Goal: Task Accomplishment & Management: Manage account settings

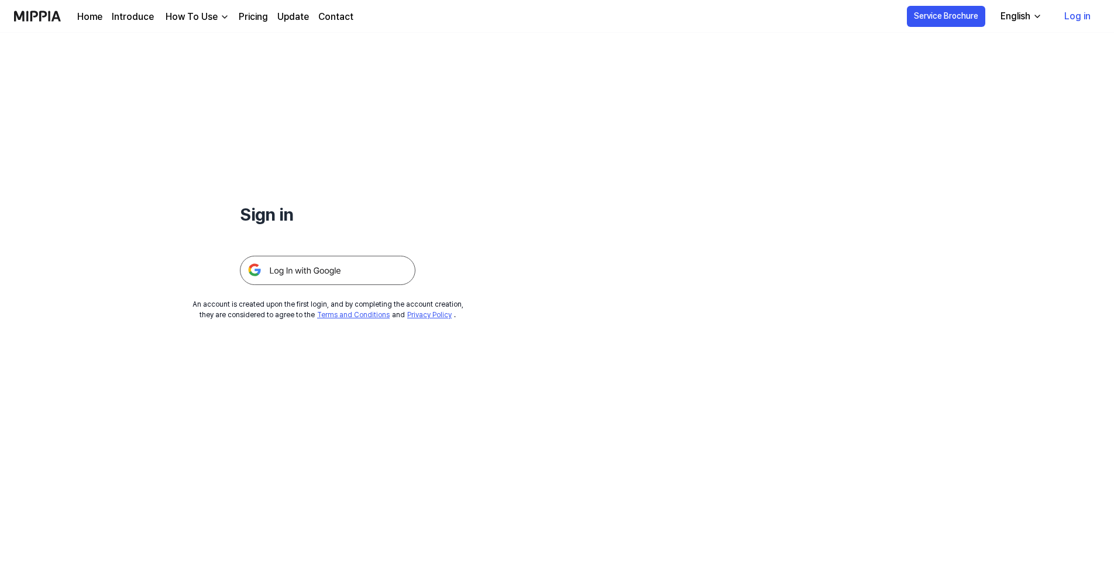
click at [310, 271] on img at bounding box center [327, 270] width 175 height 29
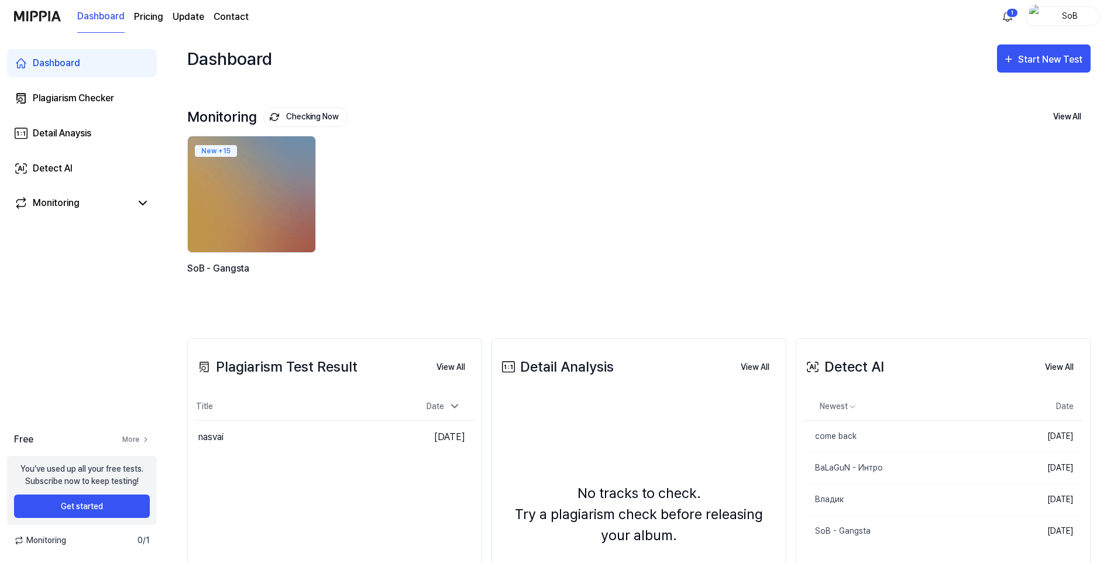
click at [134, 440] on link "More" at bounding box center [135, 439] width 27 height 11
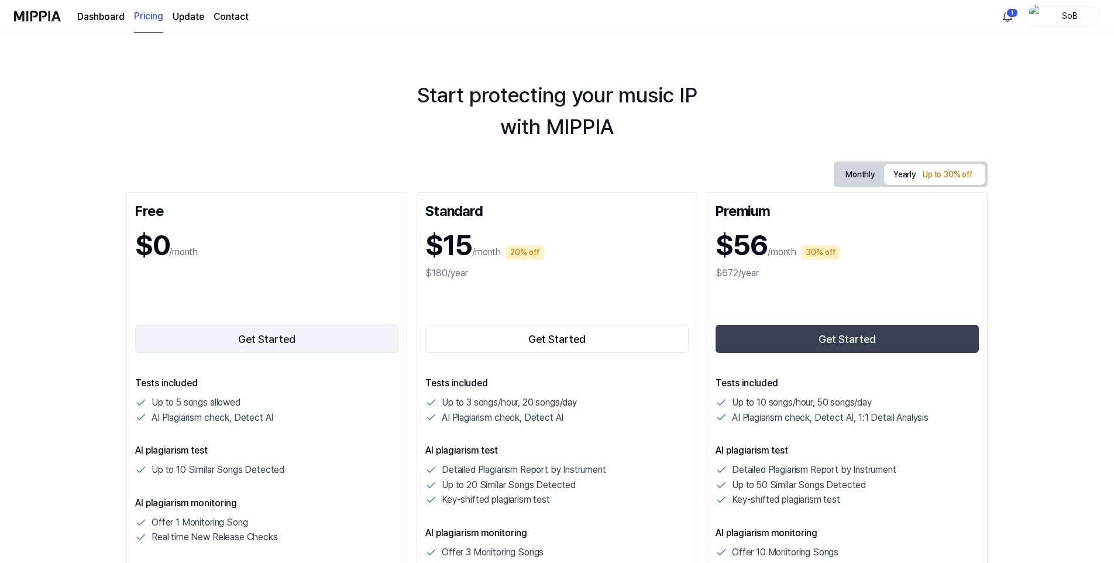
click at [250, 340] on button "Get Started" at bounding box center [266, 339] width 263 height 28
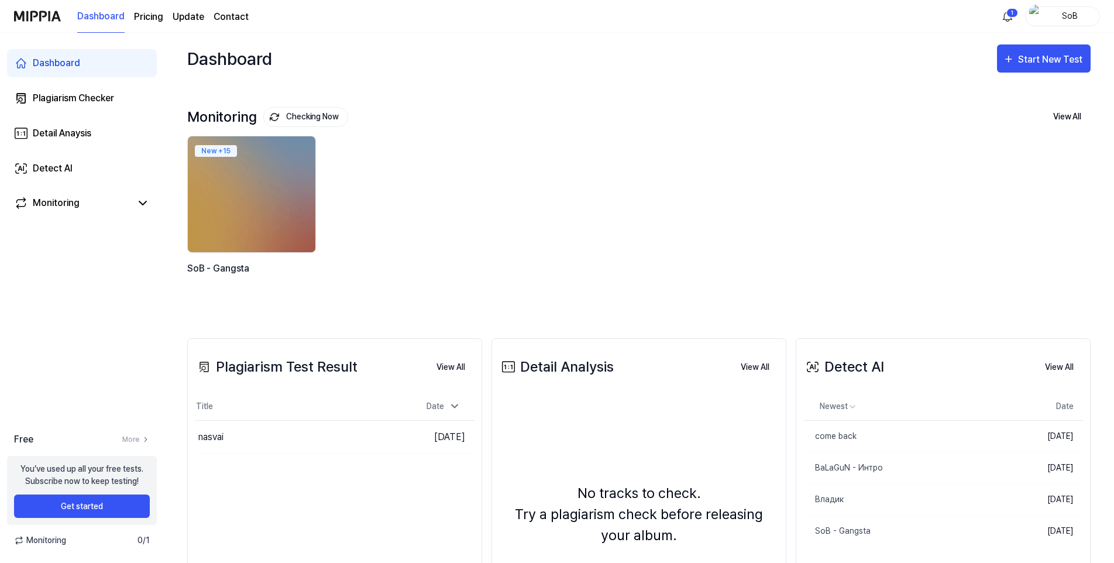
click at [161, 453] on div "Free More You’ve used up all your free tests. Subscribe now to keep testing! Ge…" at bounding box center [82, 489] width 164 height 114
click at [1006, 19] on html "Dashboard Pricing Update Contact 1 SoB Dashboard Plagiarism Checker Detail Anay…" at bounding box center [557, 281] width 1114 height 563
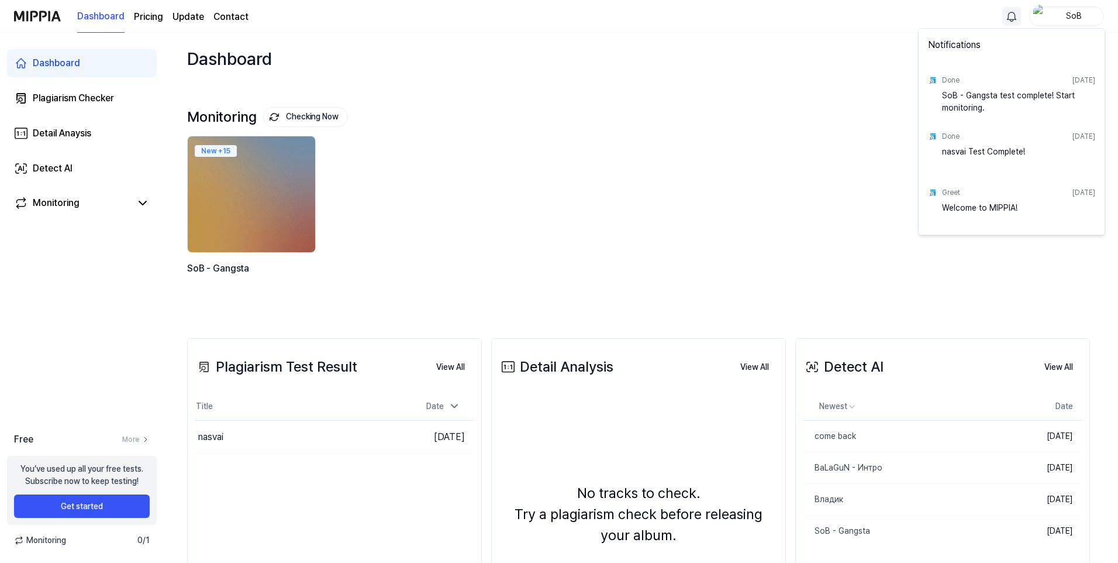
click at [142, 203] on html "Dashboard Pricing Update Contact SoB Dashboard Plagiarism Checker Detail Anaysi…" at bounding box center [559, 281] width 1118 height 563
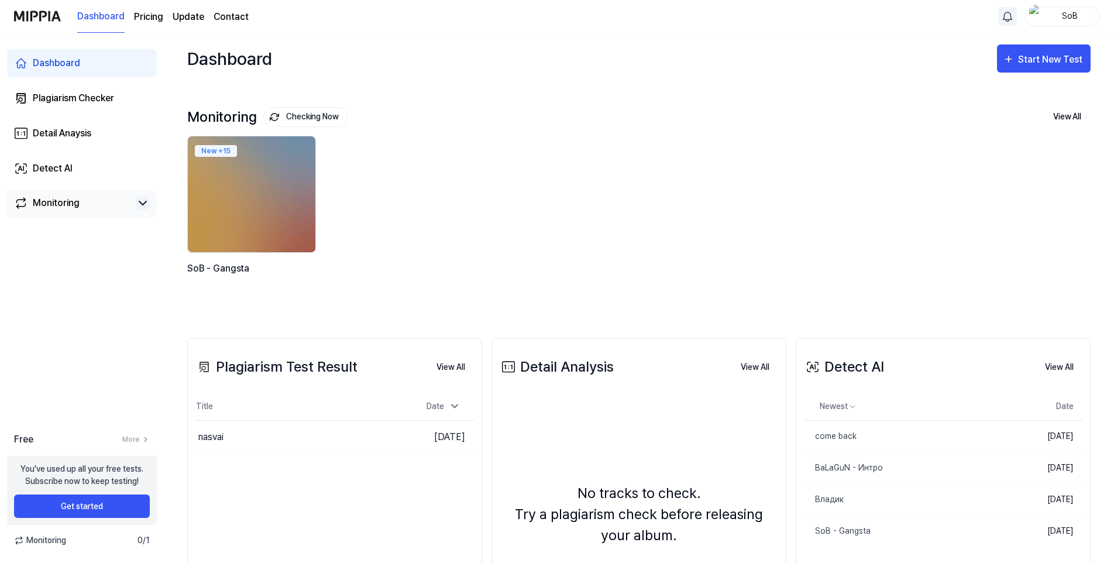
click at [142, 202] on icon at bounding box center [143, 203] width 14 height 14
click at [68, 223] on div "SoB - Gangsta" at bounding box center [57, 226] width 56 height 12
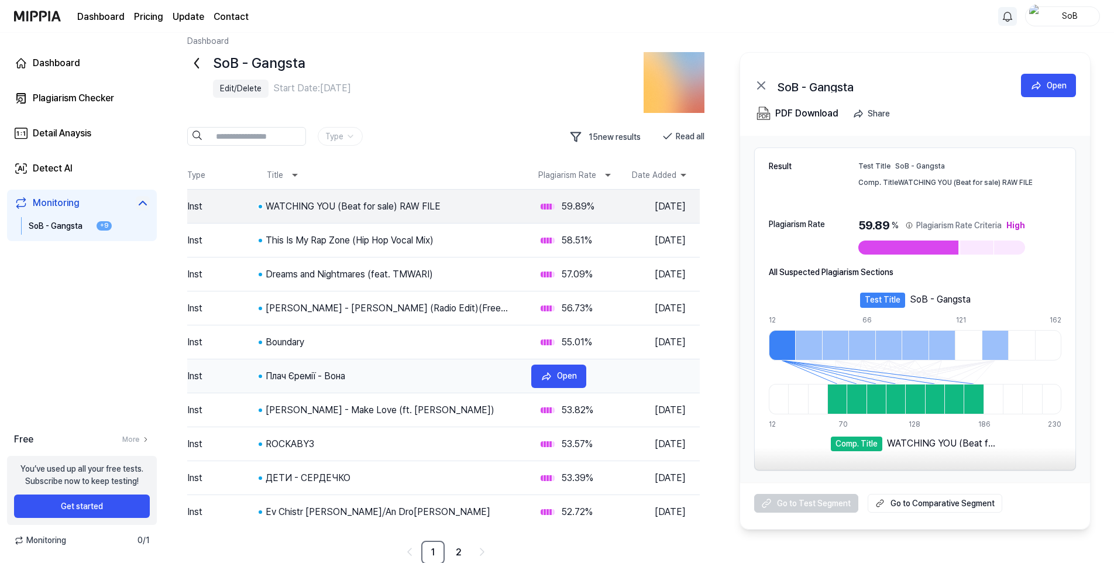
scroll to position [13, 0]
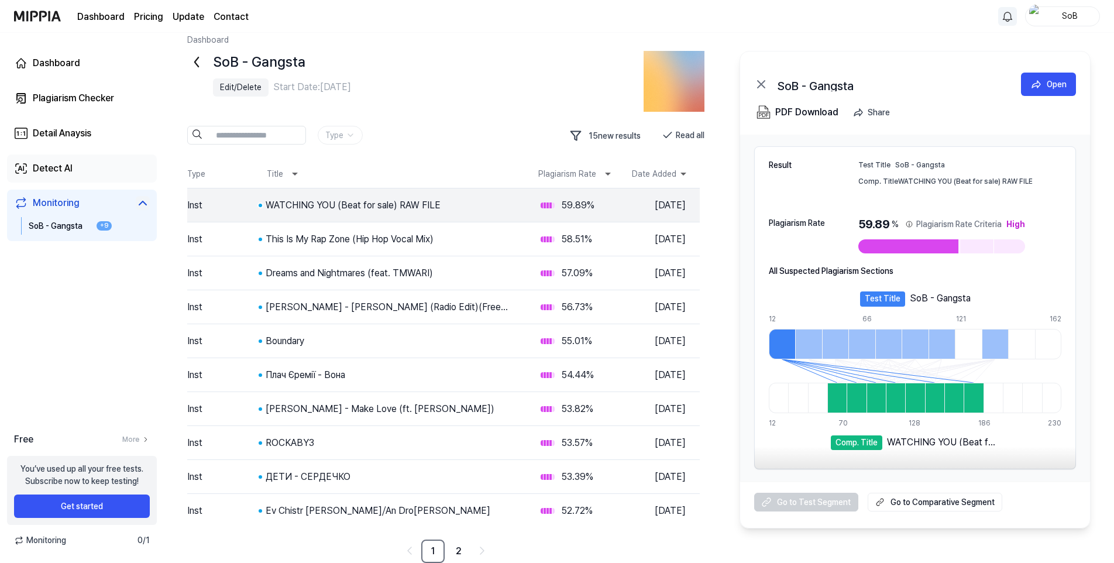
click at [38, 169] on div "Detect AI" at bounding box center [53, 168] width 40 height 14
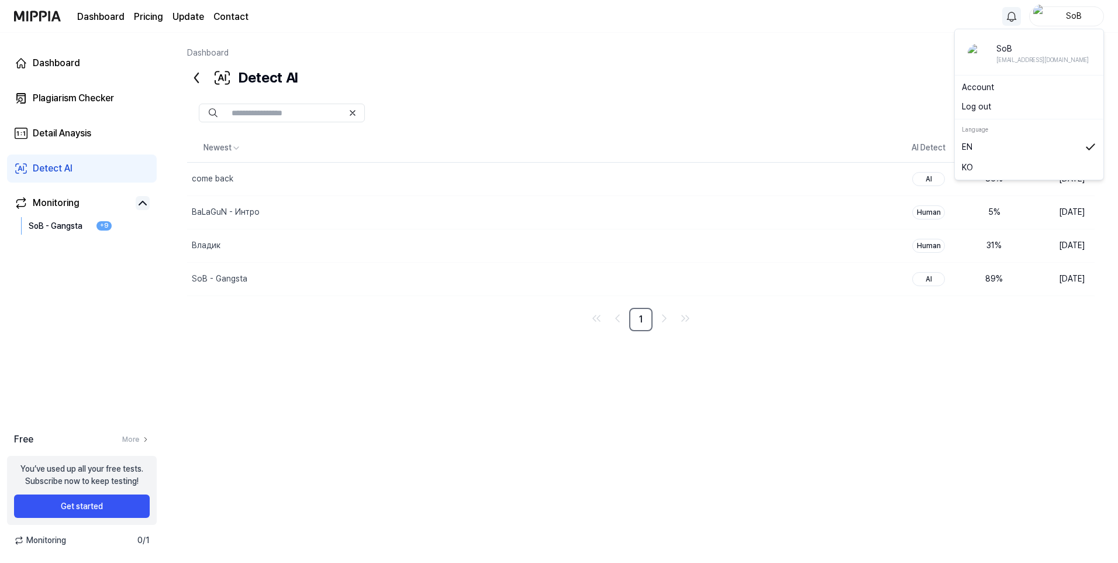
click at [1080, 18] on div "SoB" at bounding box center [1074, 15] width 46 height 13
click at [990, 84] on link "Account" at bounding box center [1029, 87] width 135 height 12
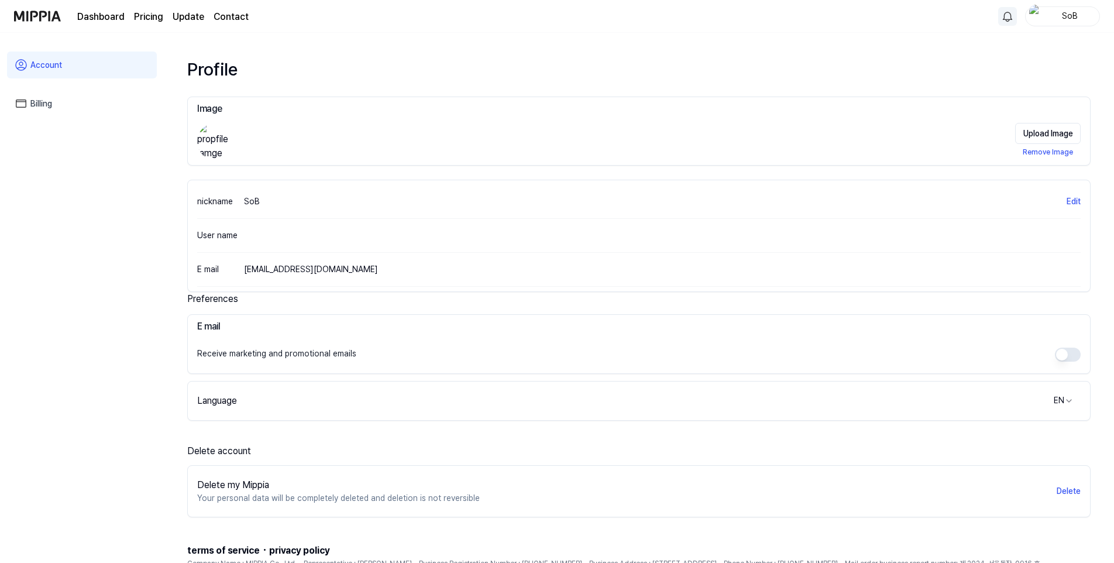
click at [33, 14] on img at bounding box center [37, 16] width 47 height 32
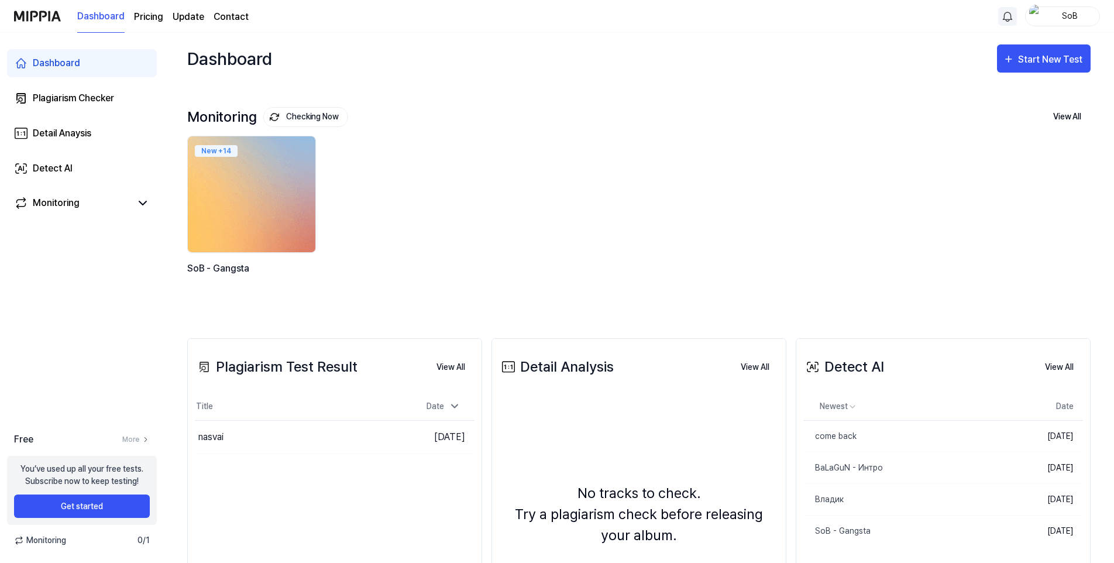
click at [257, 195] on img at bounding box center [251, 194] width 140 height 128
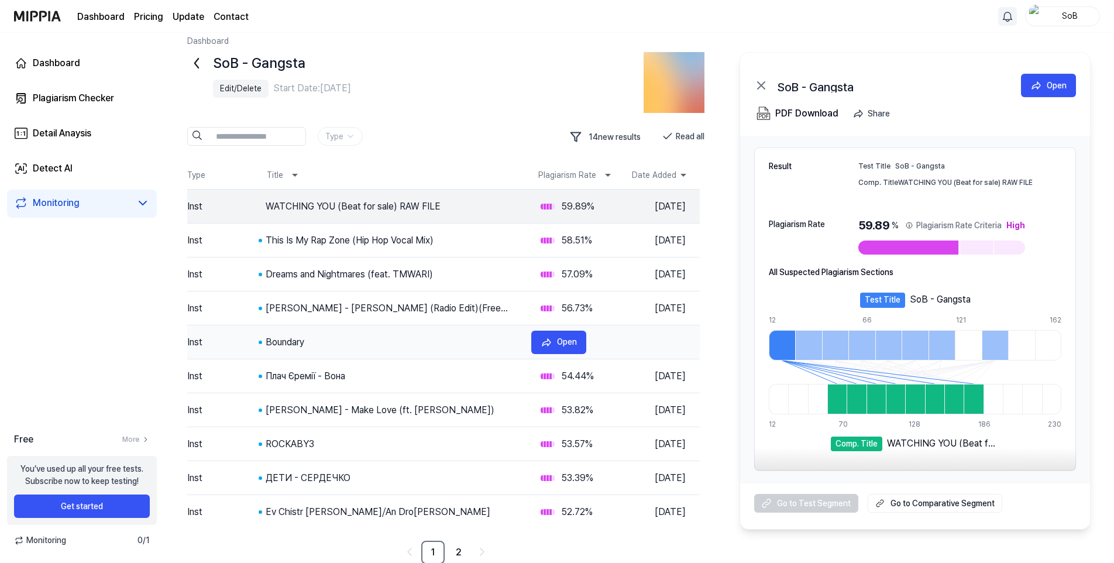
scroll to position [13, 0]
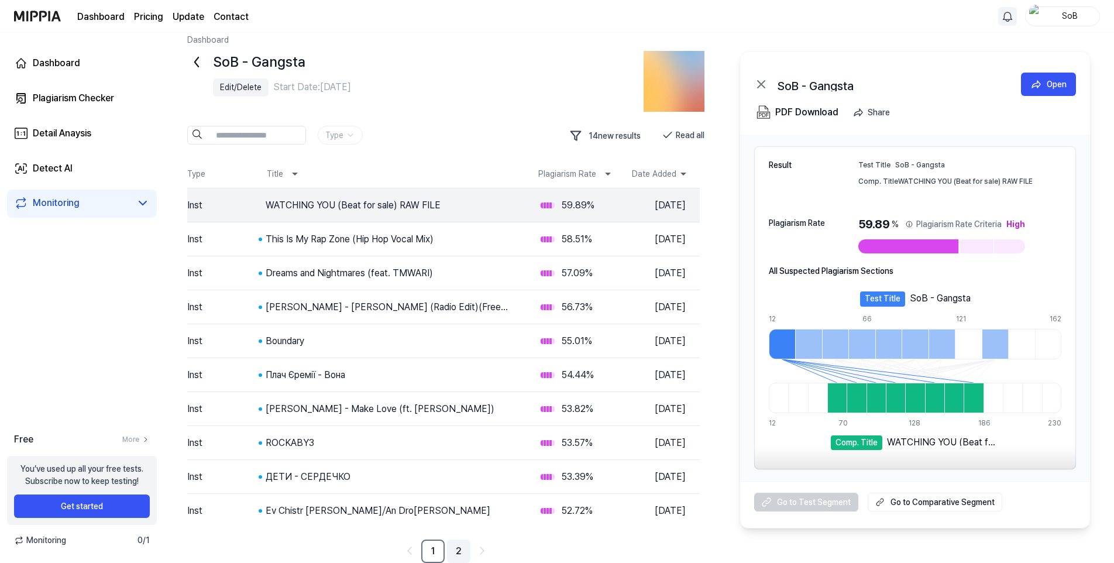
click at [457, 549] on link "2" at bounding box center [458, 550] width 23 height 23
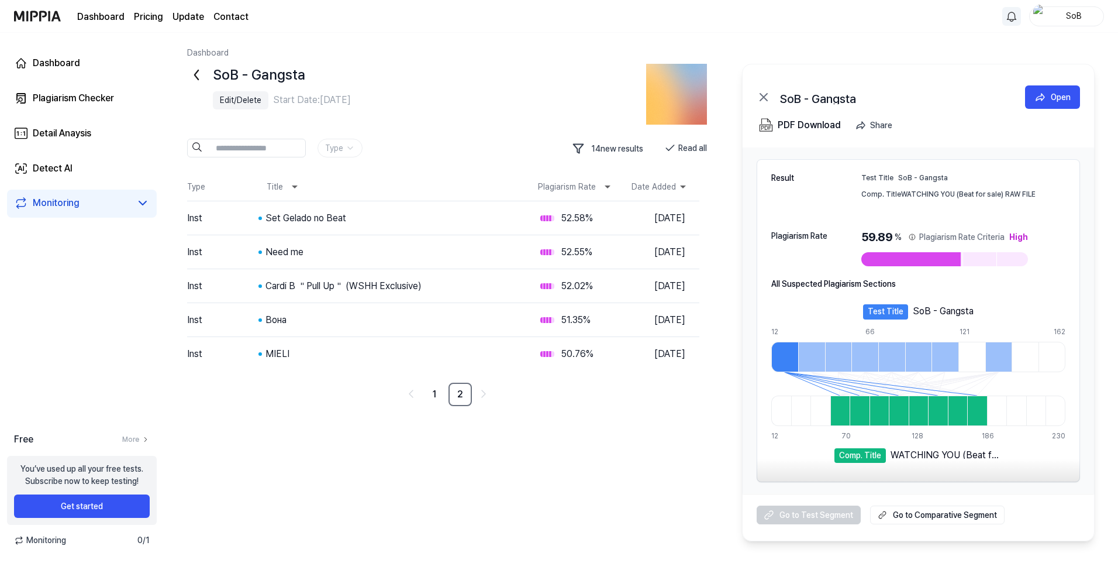
click at [195, 80] on icon at bounding box center [196, 75] width 19 height 19
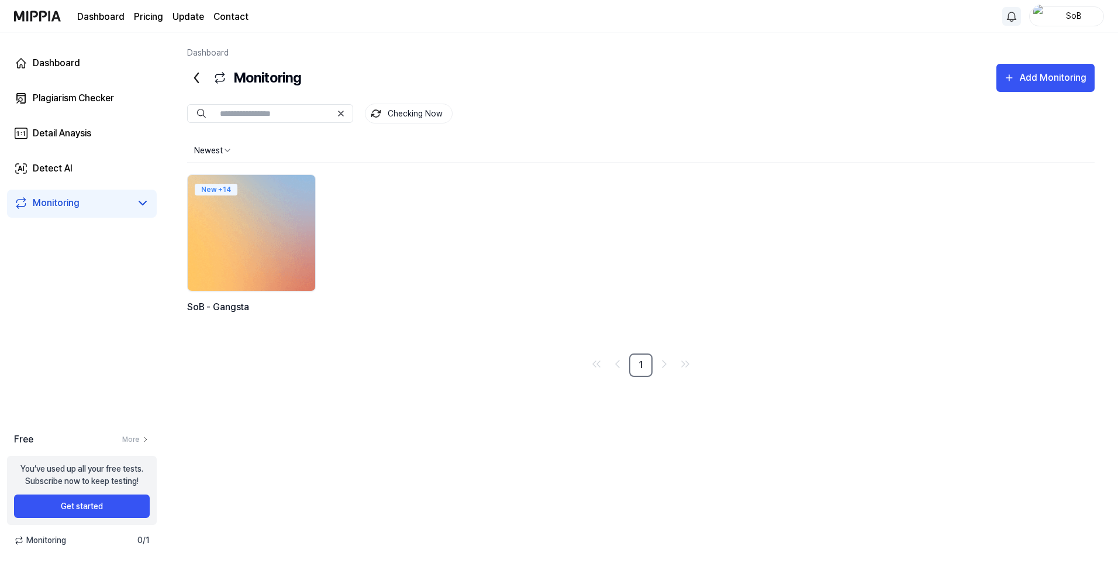
click at [278, 238] on img at bounding box center [251, 233] width 140 height 128
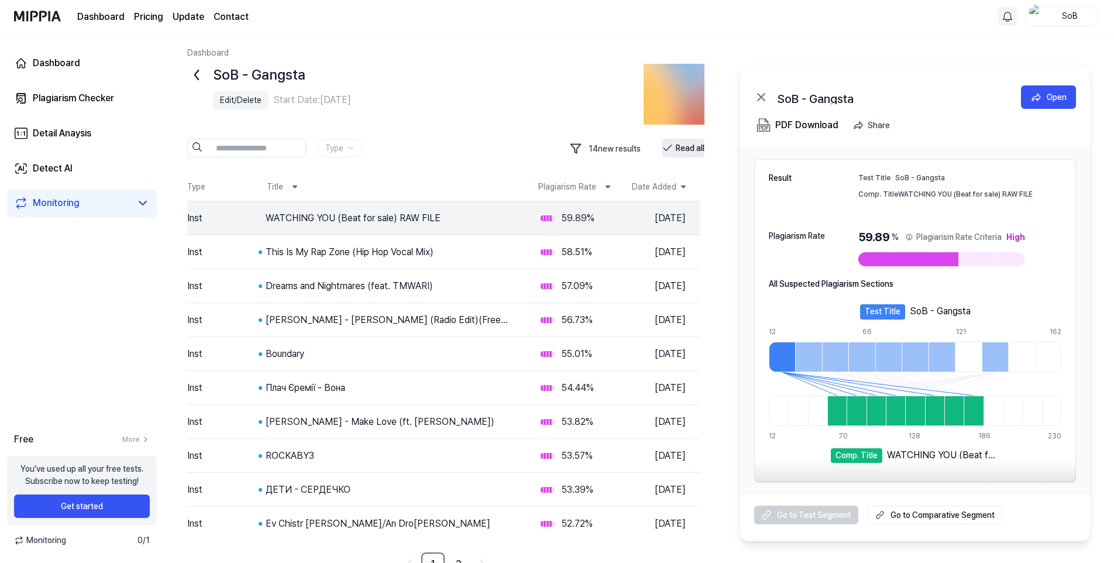
click at [675, 156] on button "Read all" at bounding box center [683, 148] width 43 height 19
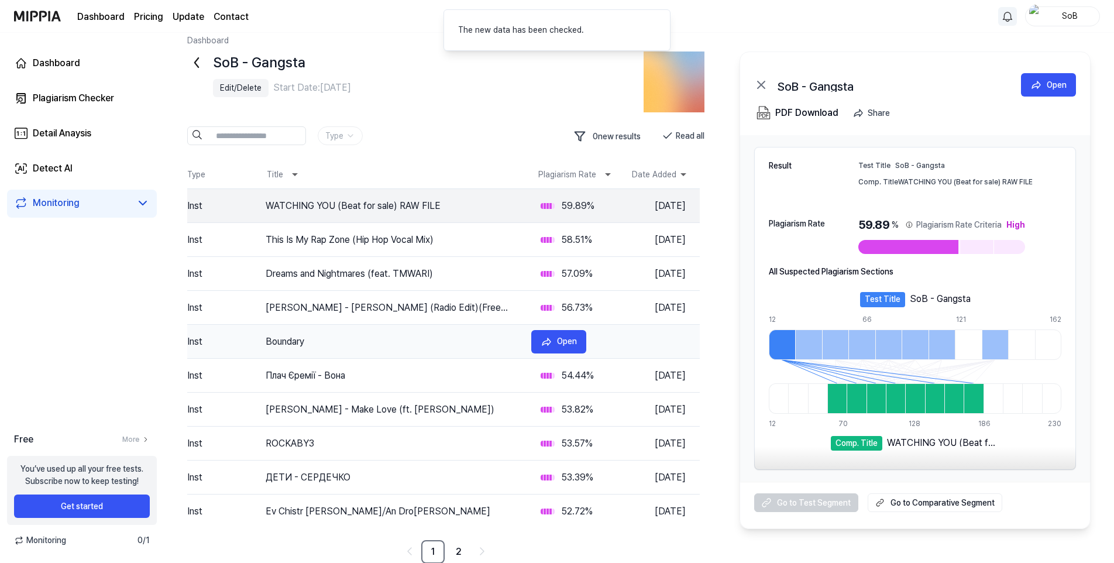
scroll to position [13, 0]
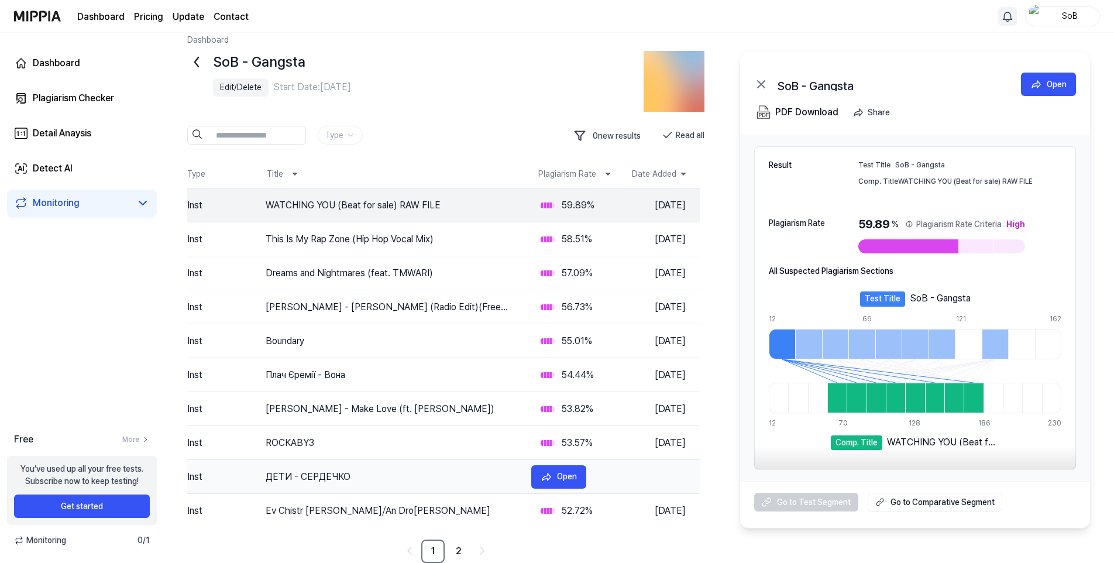
click at [254, 471] on td "Inst" at bounding box center [222, 476] width 70 height 33
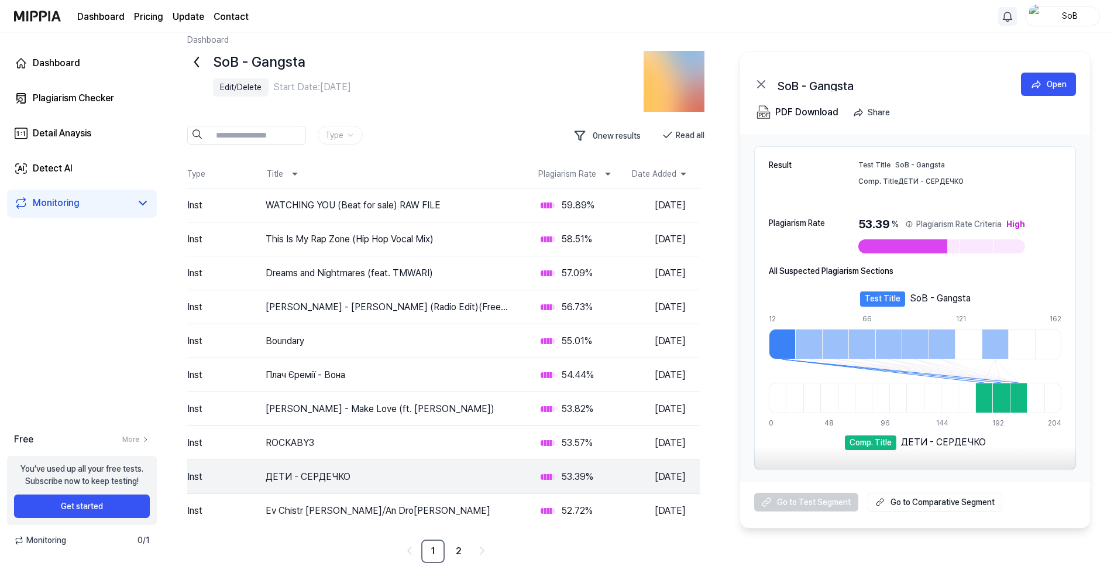
click at [24, 539] on span "Monitoring" at bounding box center [40, 540] width 52 height 12
click at [68, 135] on div "Detail Anaysis" at bounding box center [62, 133] width 58 height 14
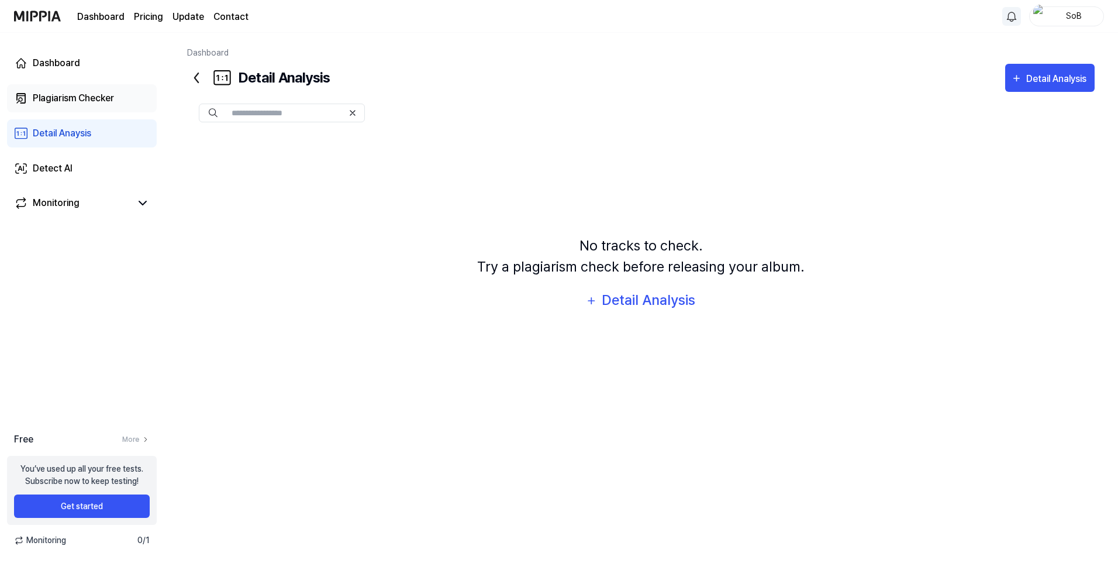
click at [64, 99] on div "Plagiarism Checker" at bounding box center [73, 98] width 81 height 14
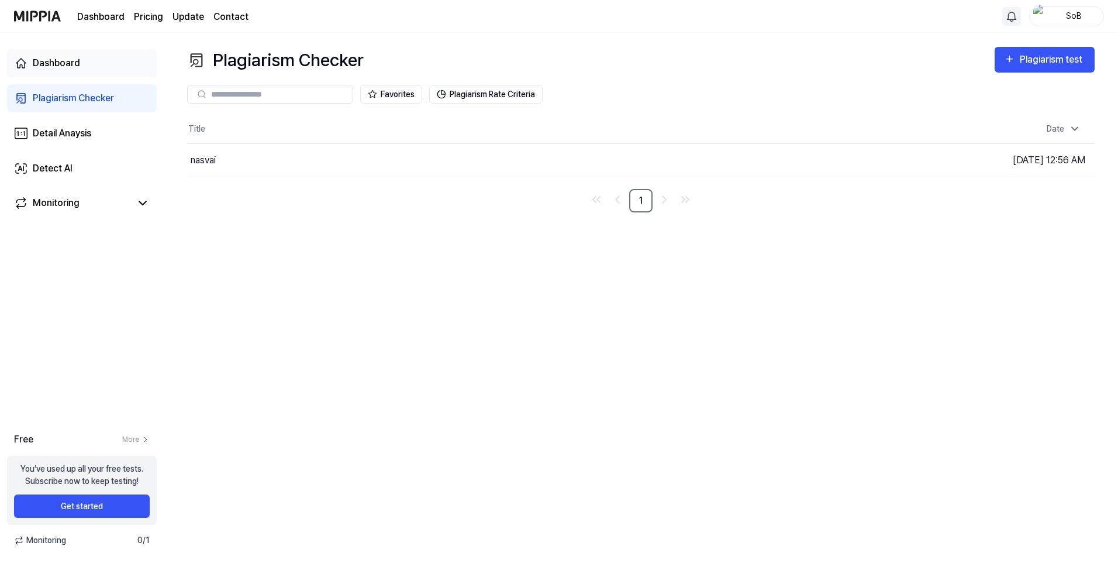
click at [61, 61] on div "Dashboard" at bounding box center [56, 63] width 47 height 14
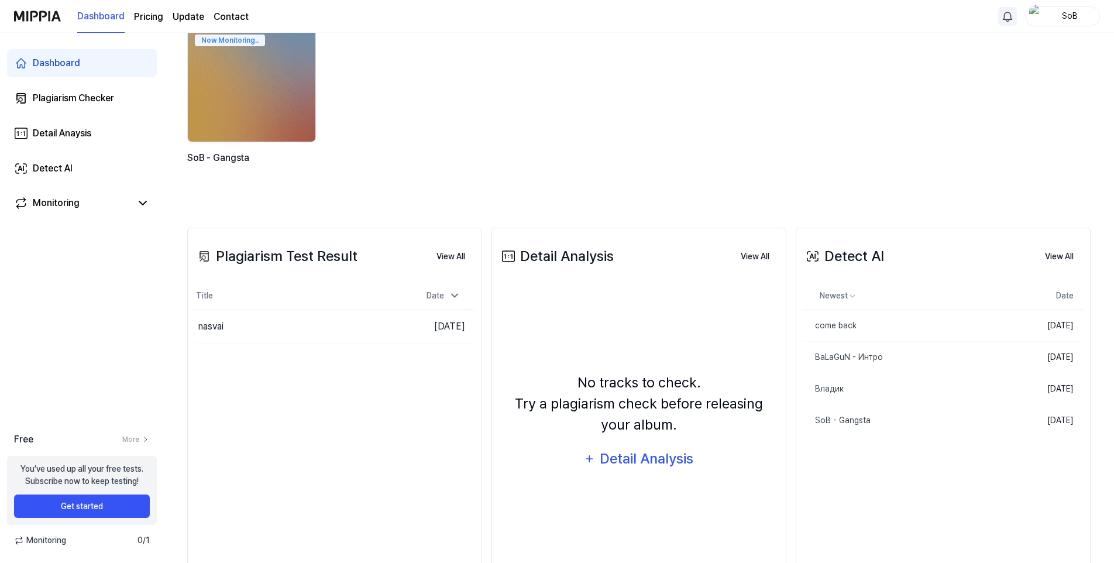
scroll to position [149, 0]
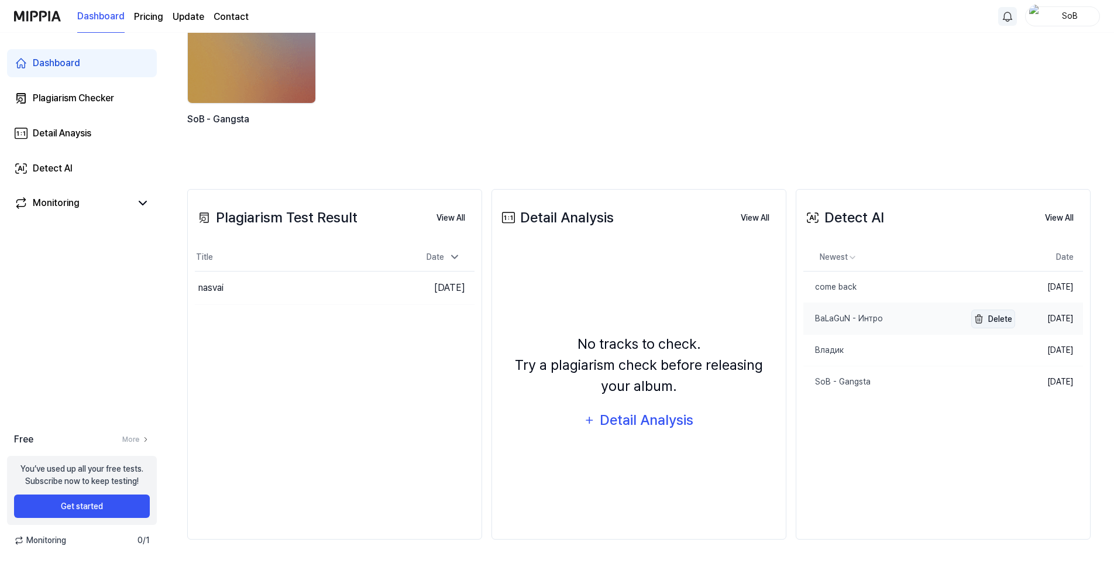
click at [989, 319] on button "Delete" at bounding box center [993, 318] width 44 height 19
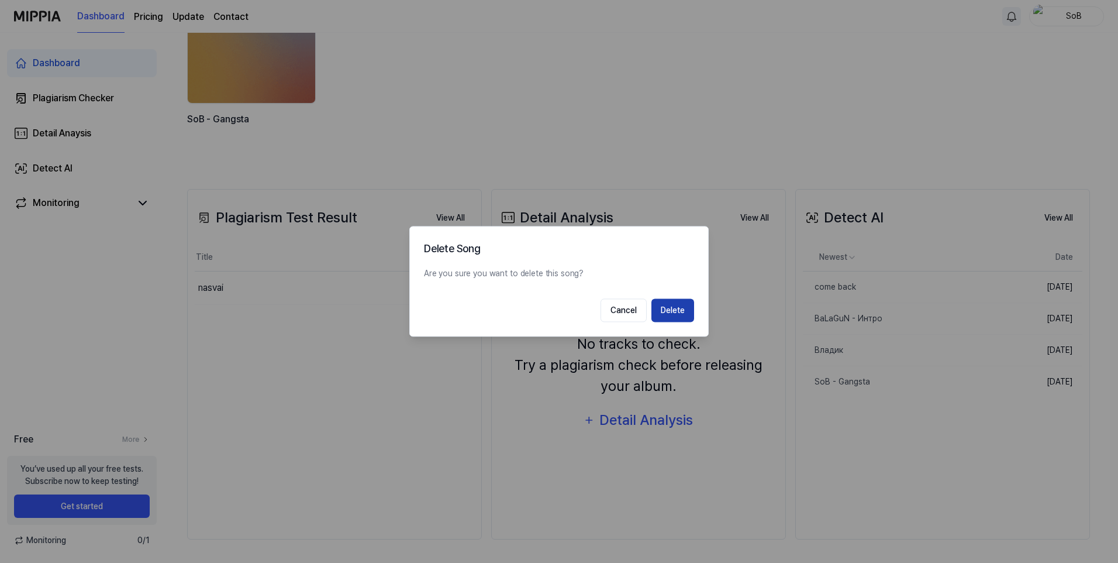
click at [663, 311] on button "Delete" at bounding box center [673, 310] width 43 height 23
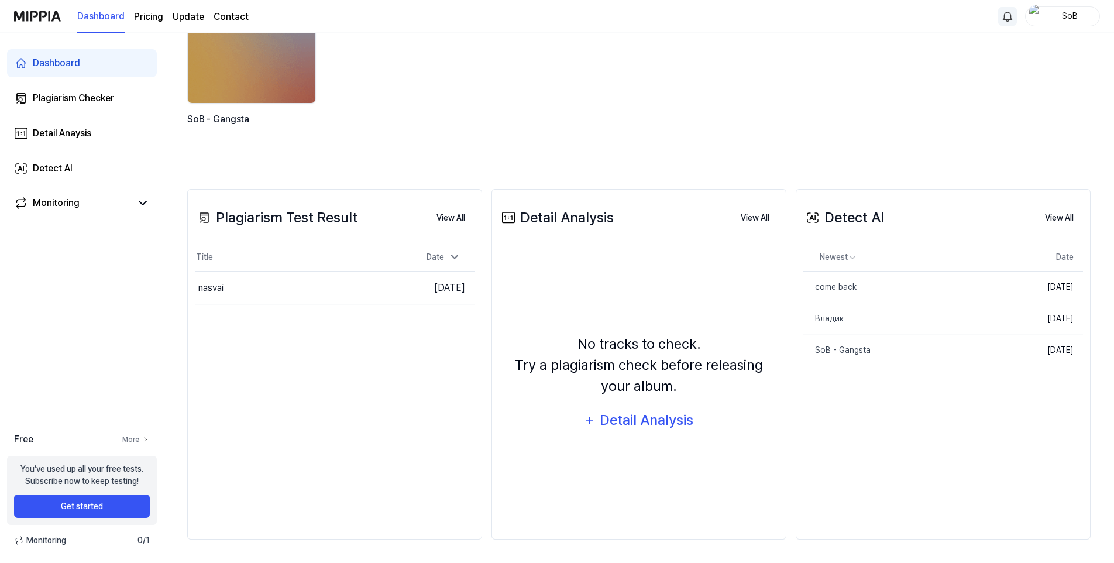
click at [134, 442] on link "More" at bounding box center [135, 439] width 27 height 11
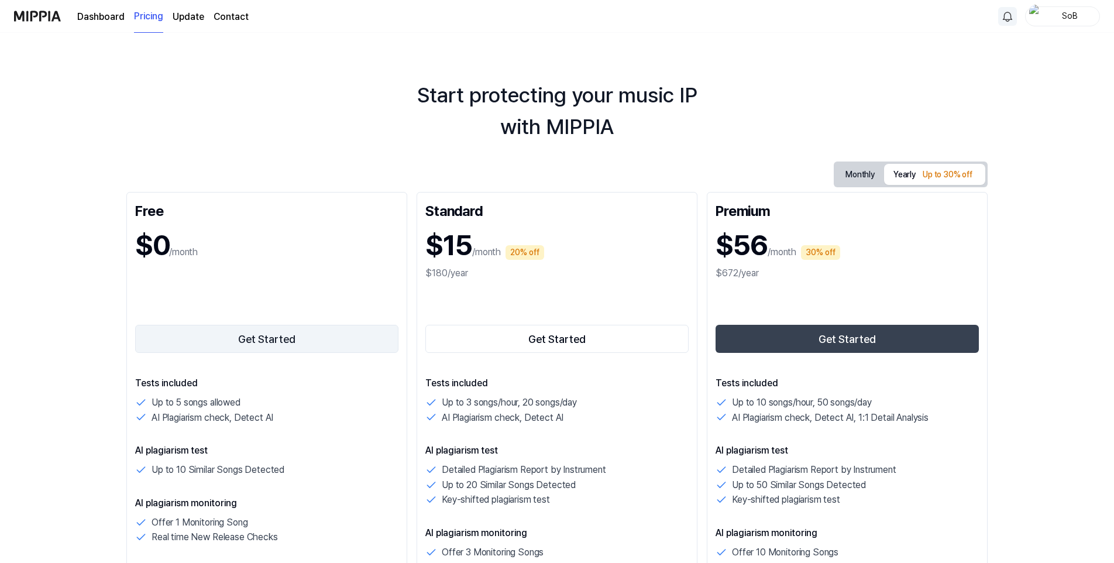
click at [237, 346] on button "Get Started" at bounding box center [266, 339] width 263 height 28
